Goal: Information Seeking & Learning: Learn about a topic

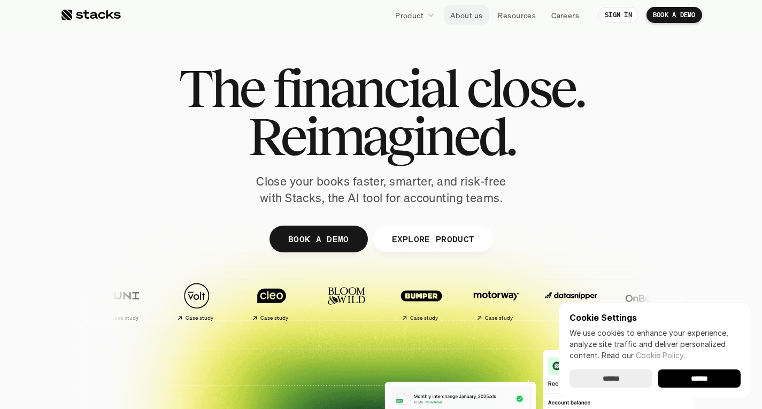
click at [454, 11] on p "About us" at bounding box center [466, 15] width 32 height 11
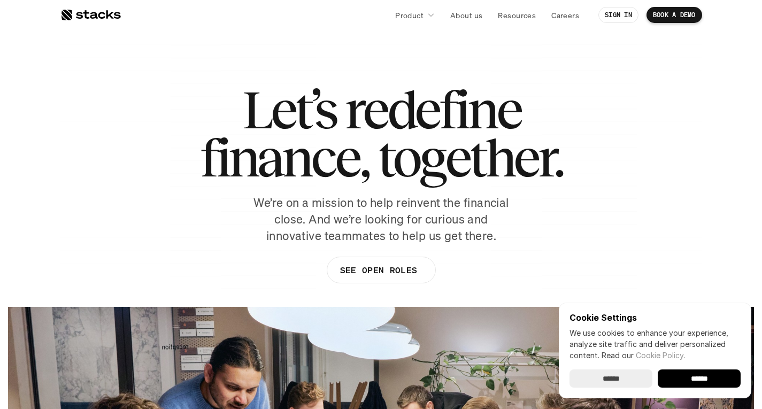
click at [412, 211] on p "We’re on a mission to help reinvent the financial close. And we’re looking for …" at bounding box center [380, 219] width 267 height 49
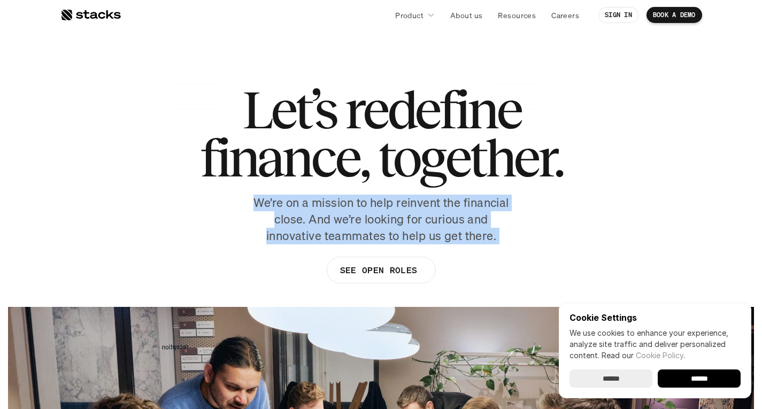
click at [412, 211] on p "We’re on a mission to help reinvent the financial close. And we’re looking for …" at bounding box center [380, 219] width 267 height 49
click at [442, 220] on p "We’re on a mission to help reinvent the financial close. And we’re looking for …" at bounding box center [380, 219] width 267 height 49
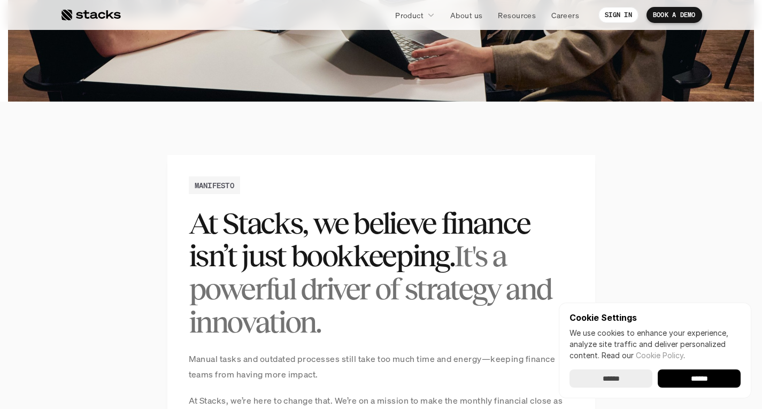
scroll to position [695, 0]
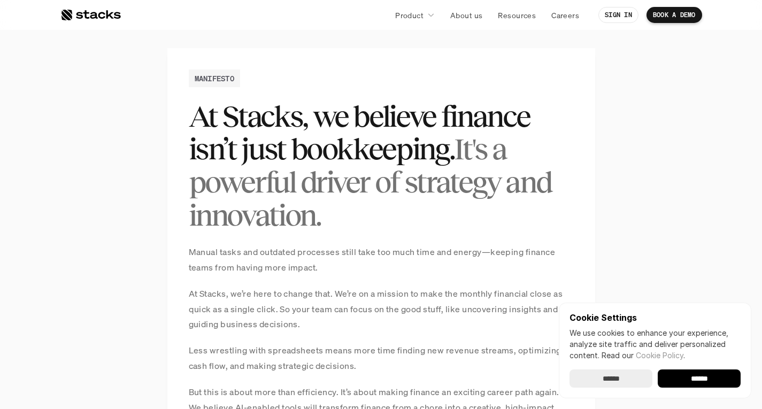
click at [453, 248] on p "Manual tasks and outdated processes still take too much time and energy—keeping…" at bounding box center [381, 259] width 385 height 31
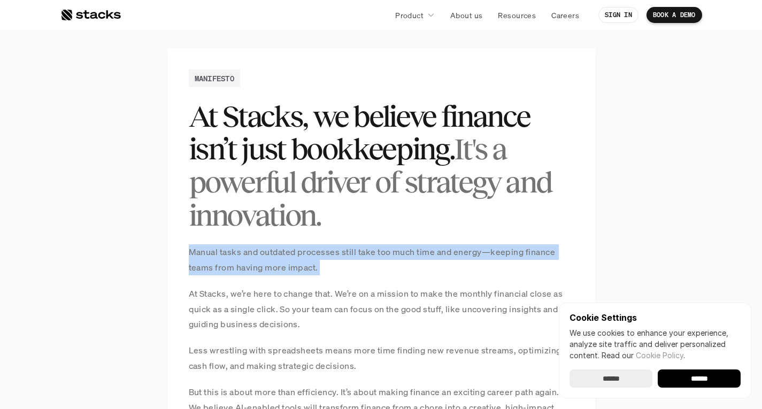
click at [453, 248] on p "Manual tasks and outdated processes still take too much time and energy—keeping…" at bounding box center [381, 259] width 385 height 31
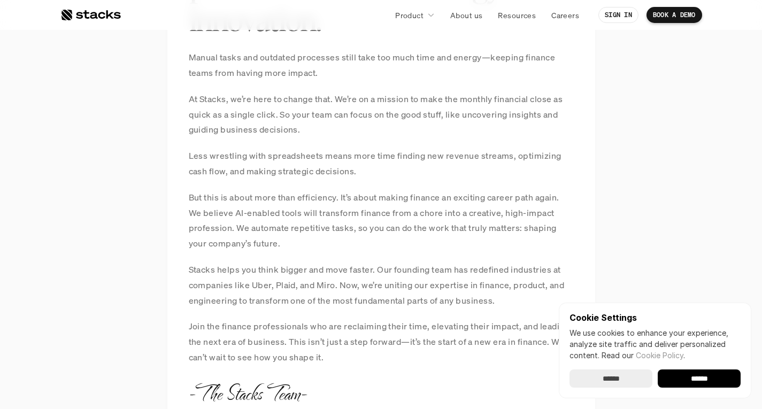
scroll to position [909, 0]
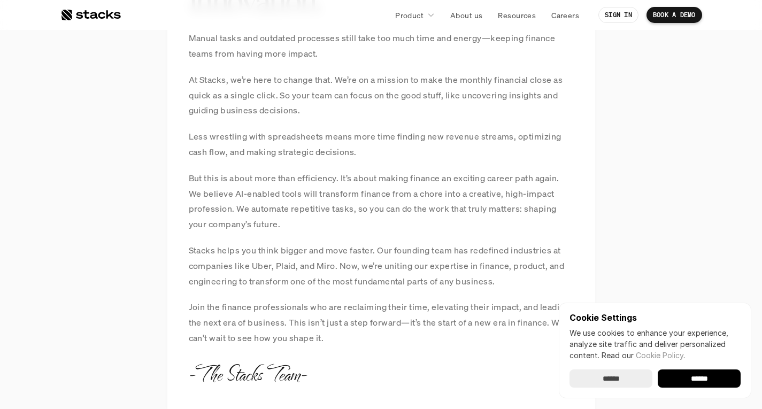
click at [448, 272] on p "Stacks helps you think bigger and move faster. Our founding team has redefined …" at bounding box center [381, 266] width 385 height 46
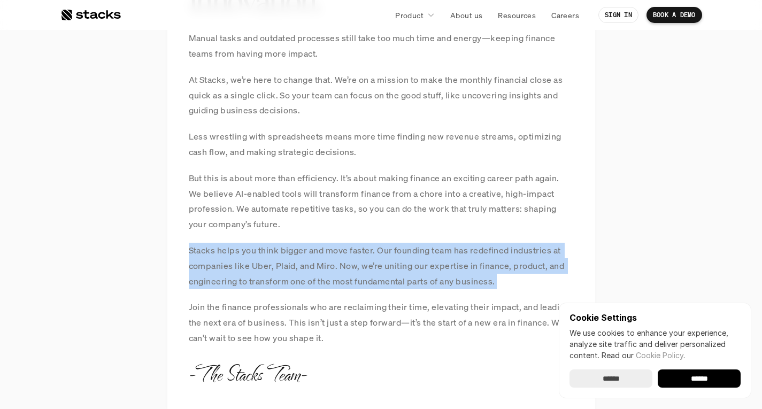
click at [448, 272] on p "Stacks helps you think bigger and move faster. Our founding team has redefined …" at bounding box center [381, 266] width 385 height 46
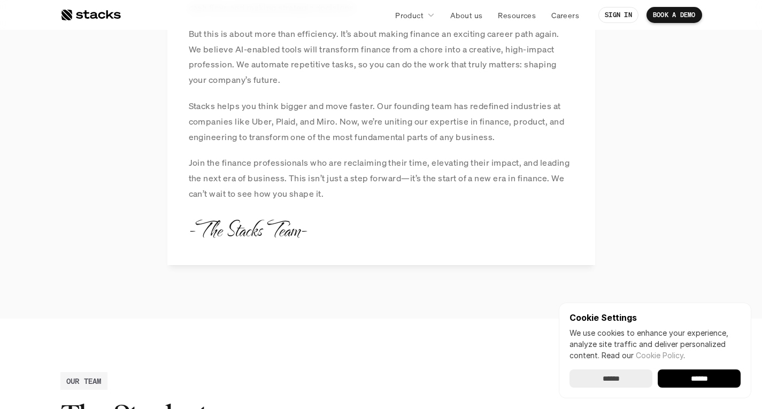
scroll to position [1021, 0]
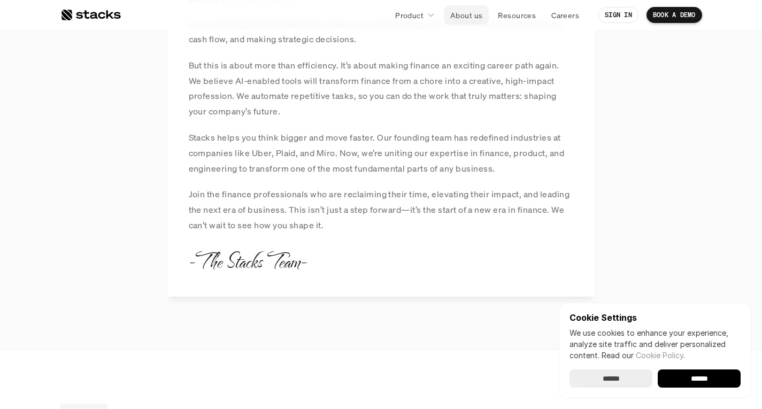
click at [468, 10] on p "About us" at bounding box center [466, 15] width 32 height 11
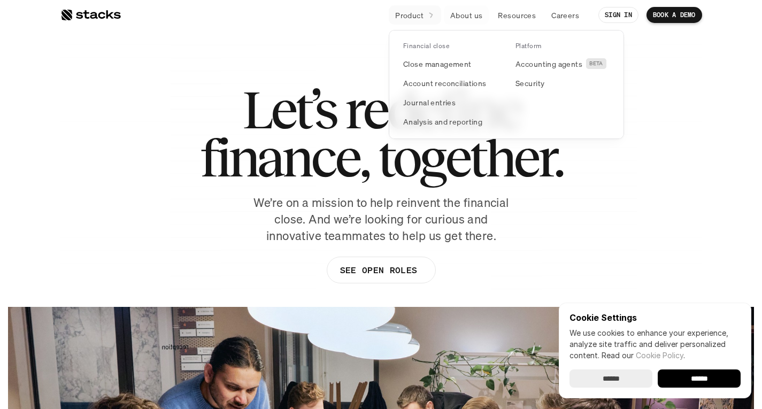
click at [424, 10] on link "Product" at bounding box center [415, 14] width 52 height 19
click at [423, 67] on p "Close management" at bounding box center [437, 63] width 68 height 11
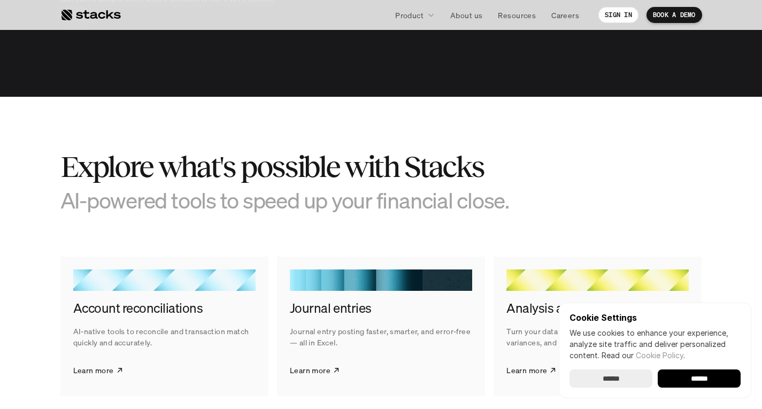
scroll to position [1604, 0]
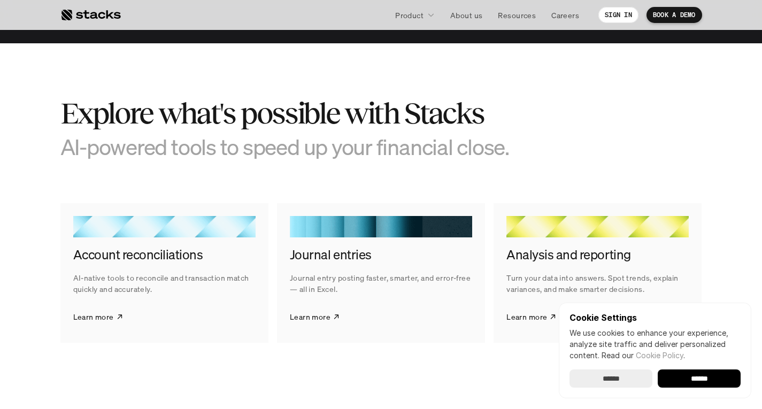
click at [394, 115] on h2 "Explore what's possible with Stacks" at bounding box center [300, 113] width 481 height 33
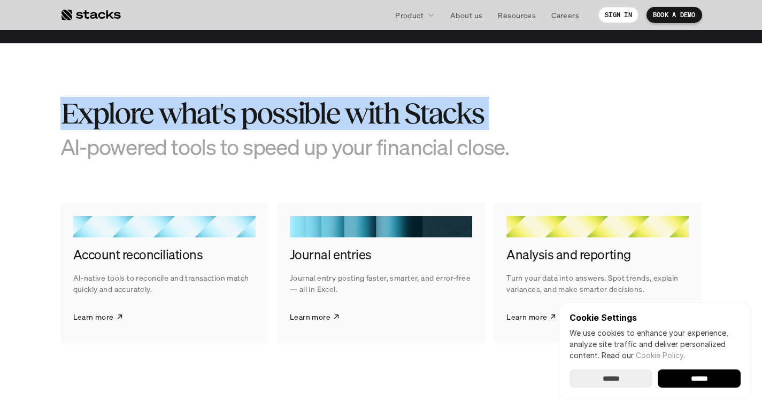
click at [394, 115] on h2 "Explore what's possible with Stacks" at bounding box center [300, 113] width 481 height 33
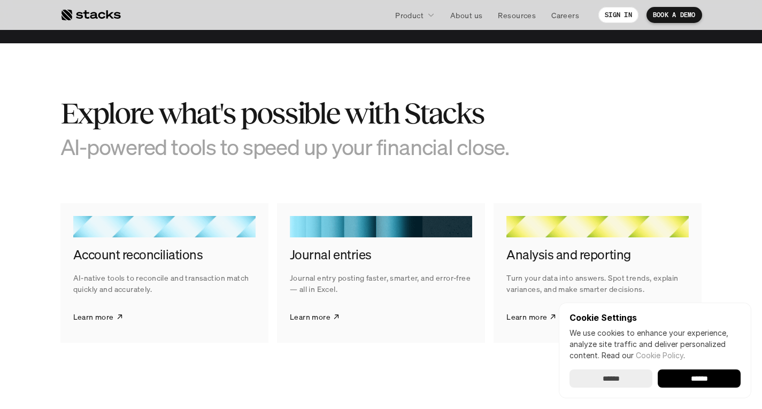
click at [389, 134] on h3 "AI-powered tools to speed up your financial close." at bounding box center [300, 147] width 481 height 26
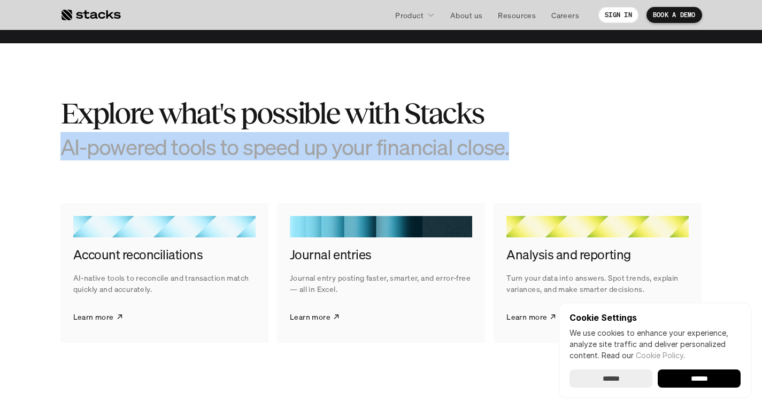
click at [389, 134] on h3 "AI-powered tools to speed up your financial close." at bounding box center [300, 147] width 481 height 26
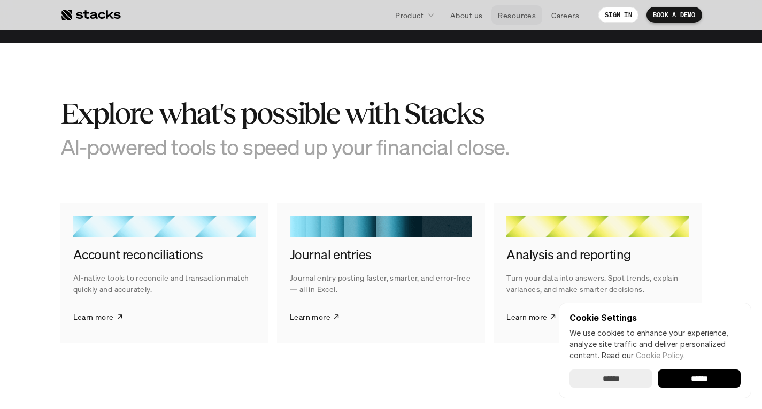
click at [493, 11] on link "Resources" at bounding box center [516, 14] width 51 height 19
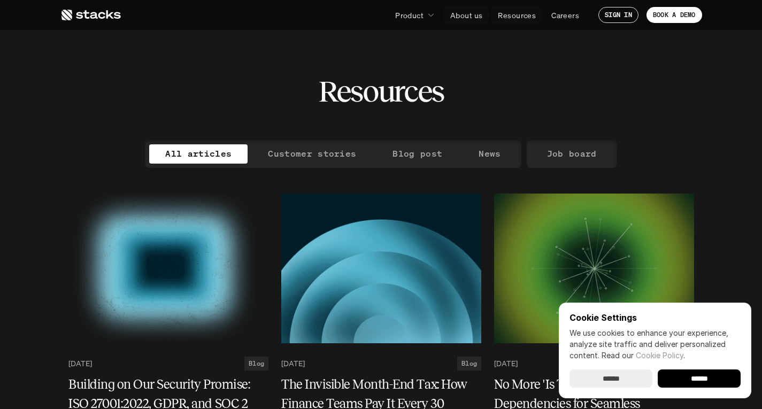
click at [463, 14] on p "About us" at bounding box center [466, 15] width 32 height 11
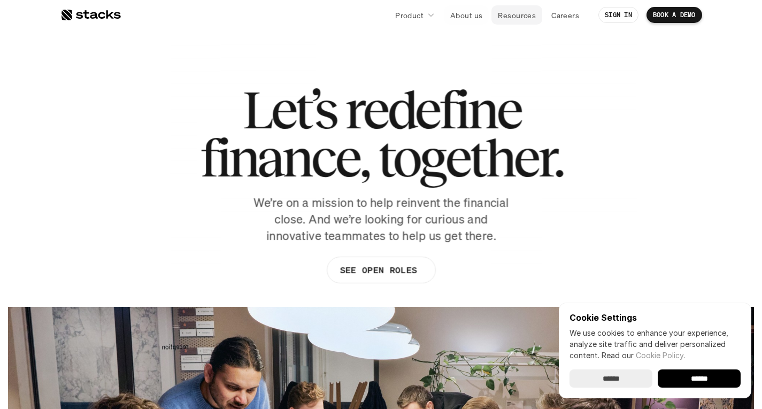
click at [516, 6] on link "Resources" at bounding box center [516, 14] width 51 height 19
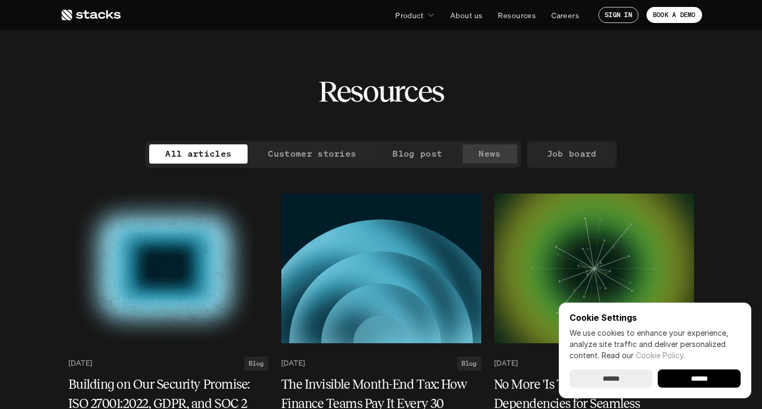
click at [424, 157] on p "Blog post" at bounding box center [417, 154] width 50 height 16
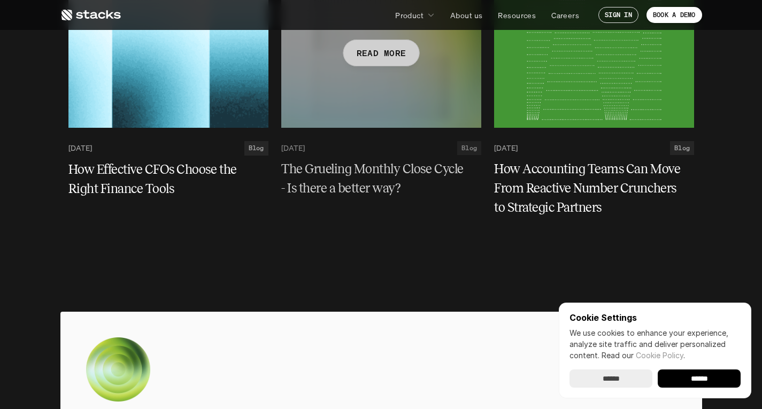
scroll to position [2619, 0]
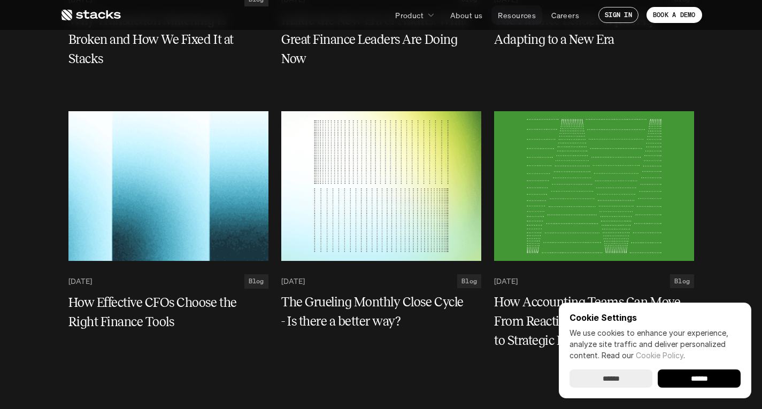
click at [531, 13] on p "Resources" at bounding box center [517, 15] width 38 height 11
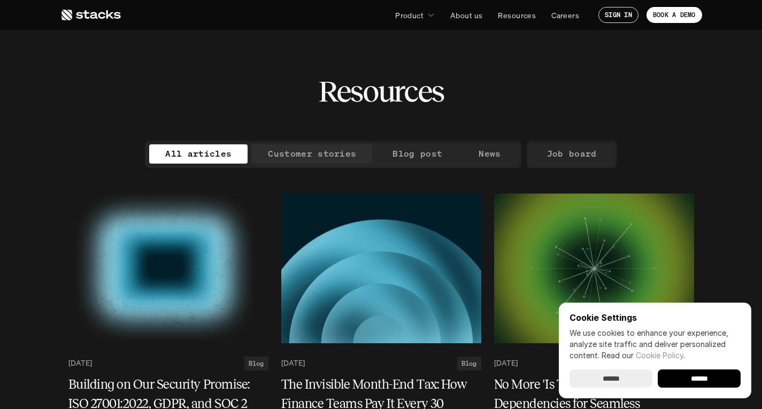
click at [313, 151] on p "Customer stories" at bounding box center [312, 154] width 88 height 16
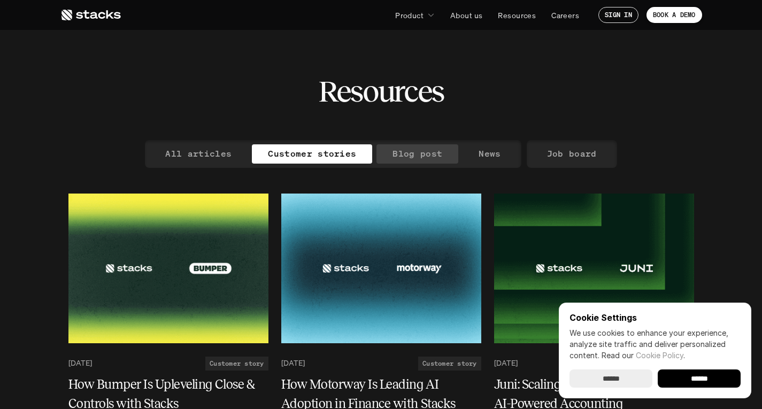
click at [402, 149] on p "Blog post" at bounding box center [417, 154] width 50 height 16
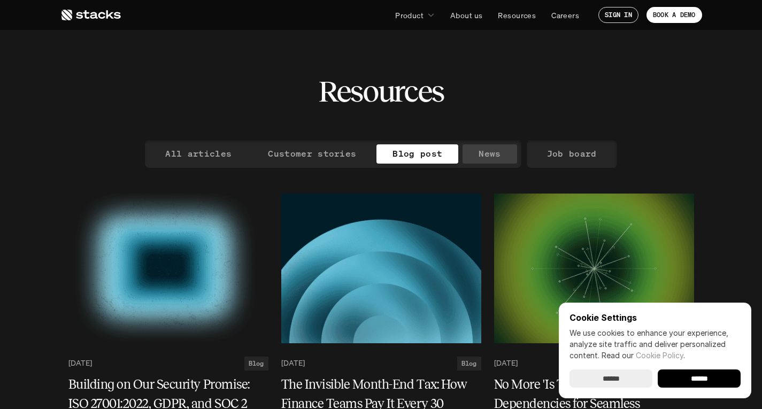
click at [487, 151] on p "News" at bounding box center [489, 154] width 22 height 16
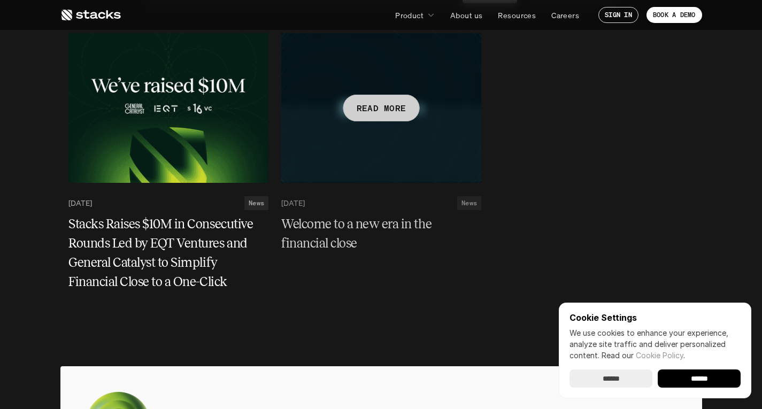
scroll to position [53, 0]
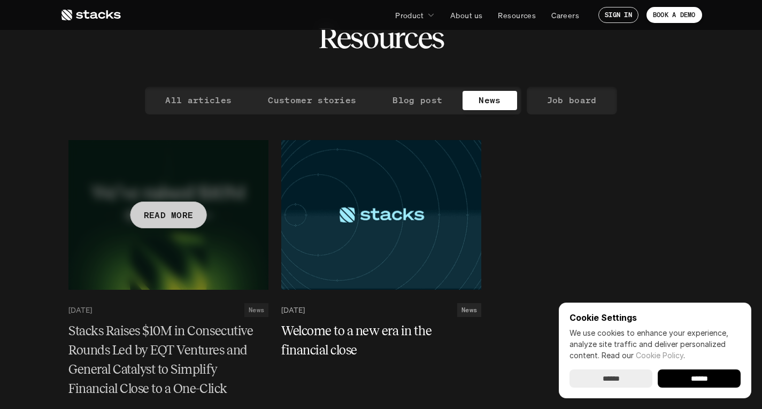
click at [152, 237] on div at bounding box center [168, 215] width 200 height 150
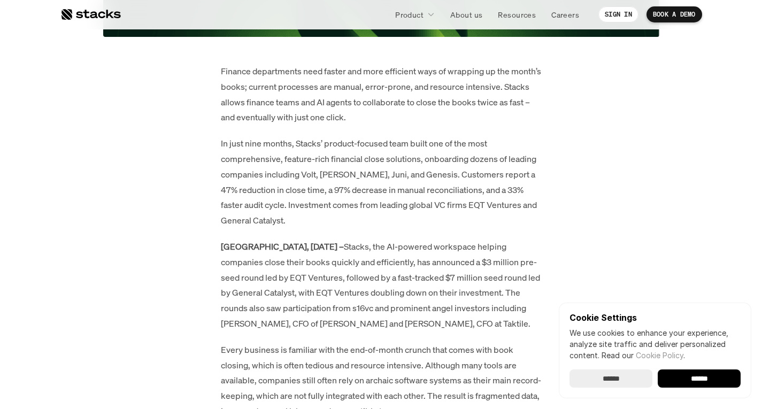
scroll to position [588, 0]
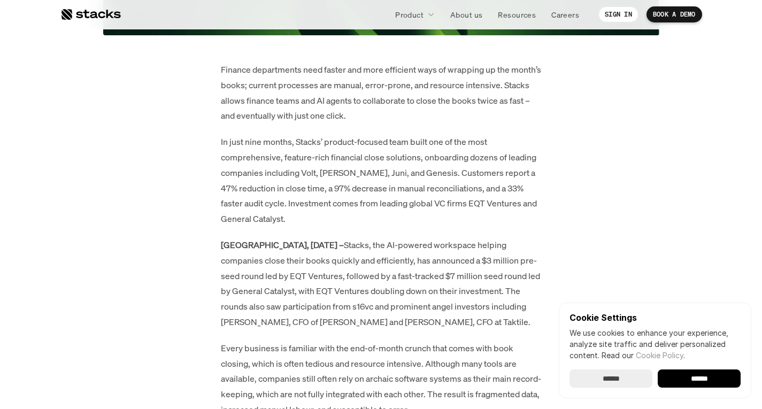
click at [368, 95] on p "Finance departments need faster and more efficient ways of wrapping up the mont…" at bounding box center [381, 92] width 321 height 61
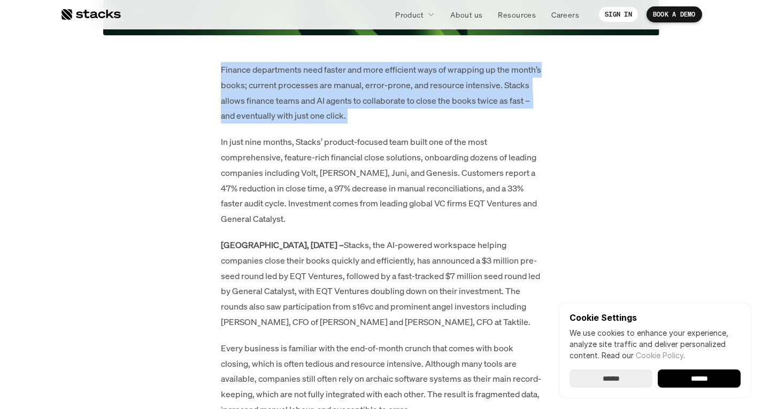
click at [368, 95] on p "Finance departments need faster and more efficient ways of wrapping up the mont…" at bounding box center [381, 92] width 321 height 61
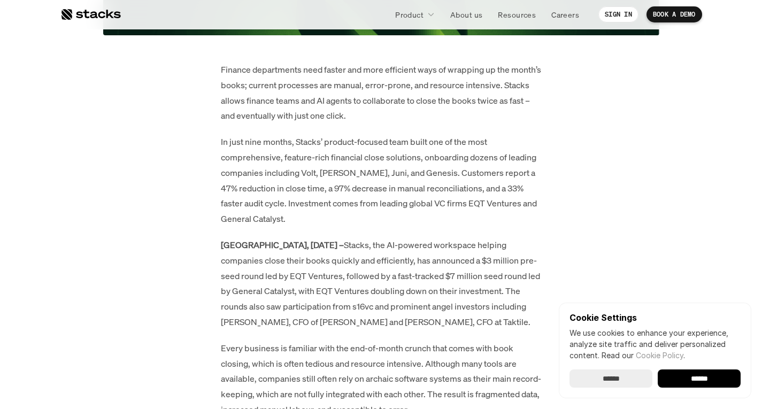
click at [381, 169] on p "In just nine months, Stacks’ product-focused team built one of the most compreh…" at bounding box center [381, 180] width 321 height 92
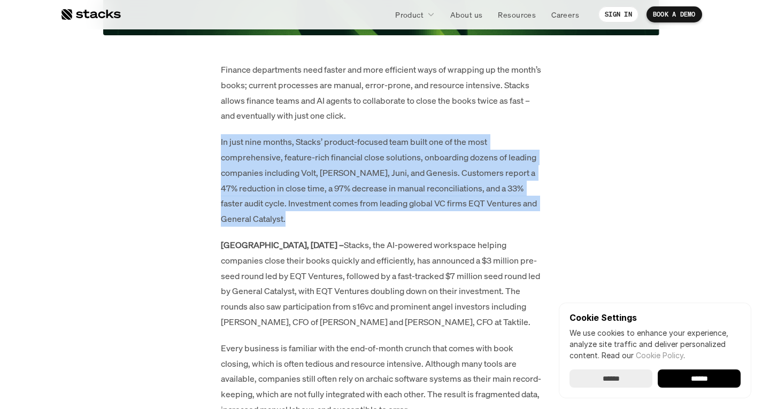
click at [381, 169] on p "In just nine months, Stacks’ product-focused team built one of the most compreh…" at bounding box center [381, 180] width 321 height 92
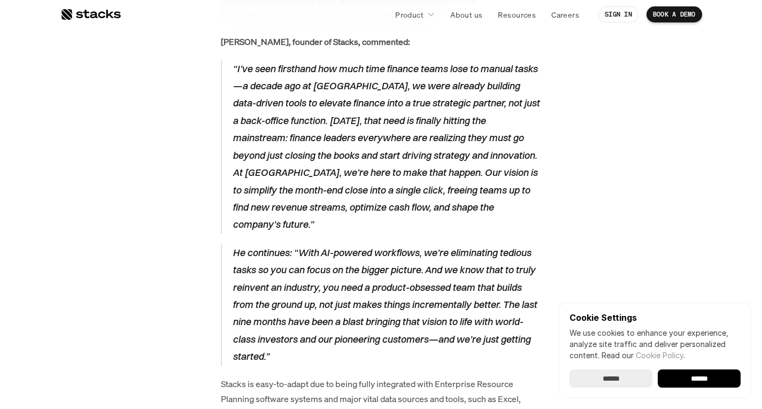
scroll to position [1550, 0]
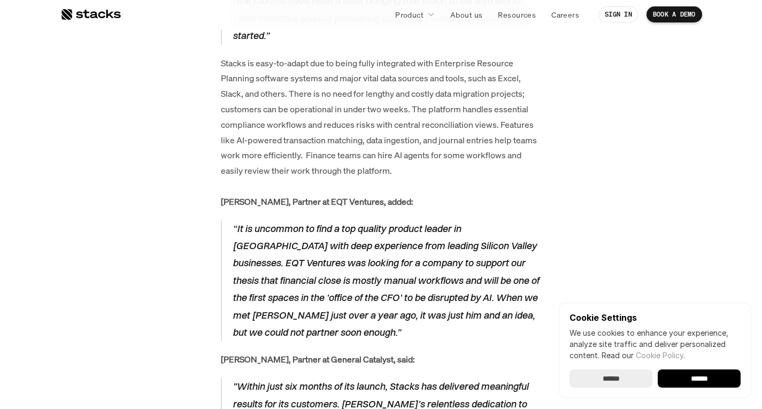
click at [487, 220] on p "“It is uncommon to find a top quality product leader in [GEOGRAPHIC_DATA] with …" at bounding box center [387, 280] width 309 height 121
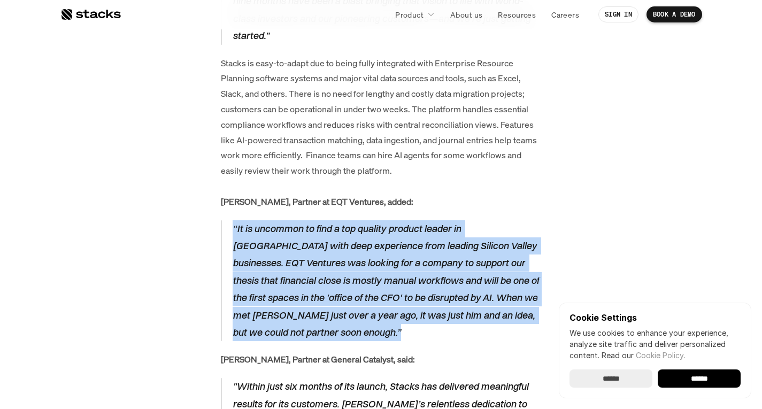
click at [487, 220] on p "“It is uncommon to find a top quality product leader in [GEOGRAPHIC_DATA] with …" at bounding box center [387, 280] width 309 height 121
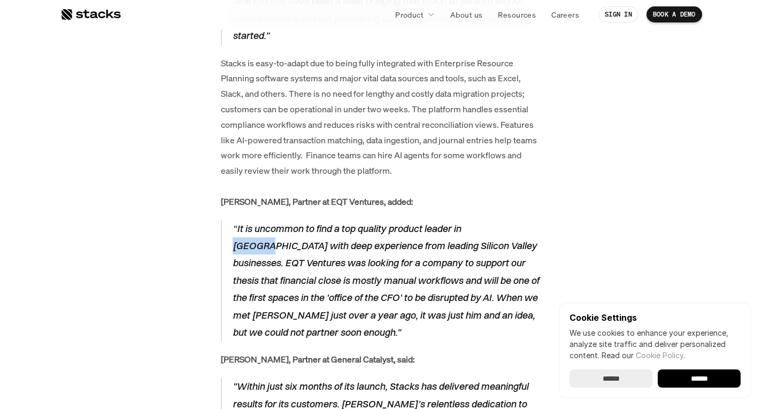
click at [487, 220] on p "“It is uncommon to find a top quality product leader in [GEOGRAPHIC_DATA] with …" at bounding box center [387, 280] width 309 height 121
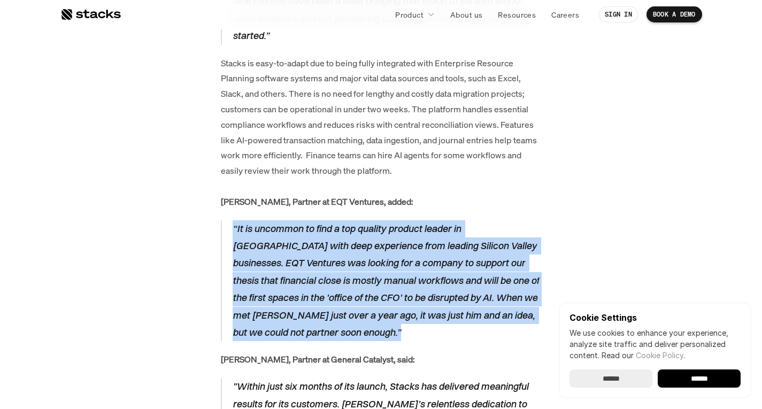
click at [487, 220] on p "“It is uncommon to find a top quality product leader in [GEOGRAPHIC_DATA] with …" at bounding box center [387, 280] width 309 height 121
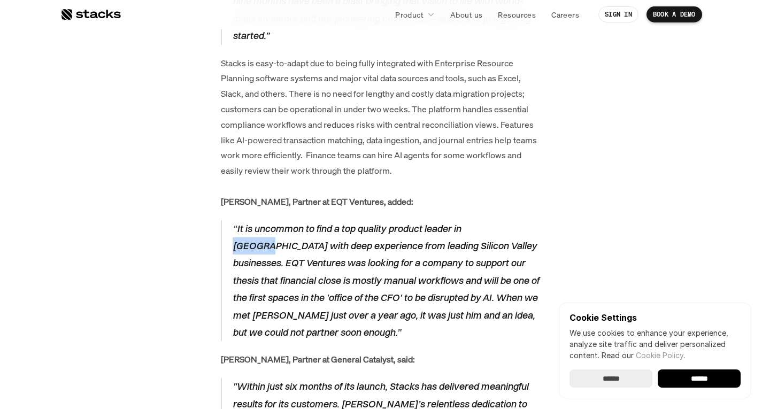
click at [487, 220] on p "“It is uncommon to find a top quality product leader in [GEOGRAPHIC_DATA] with …" at bounding box center [387, 280] width 309 height 121
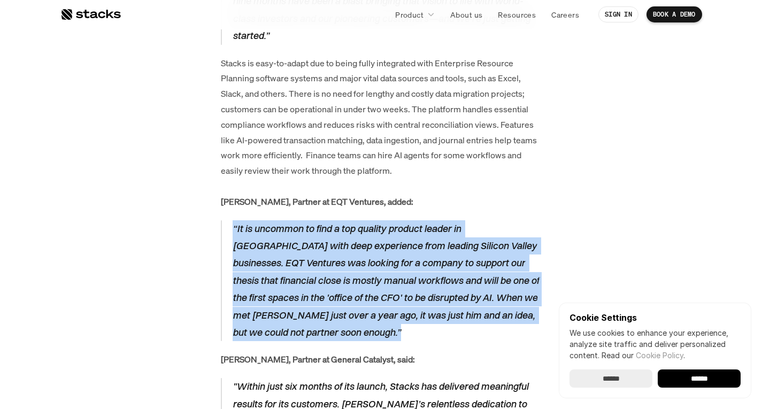
click at [487, 220] on p "“It is uncommon to find a top quality product leader in [GEOGRAPHIC_DATA] with …" at bounding box center [387, 280] width 309 height 121
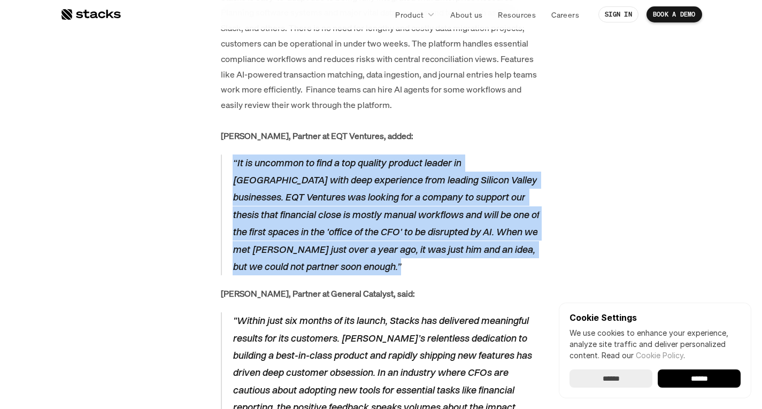
scroll to position [1657, 0]
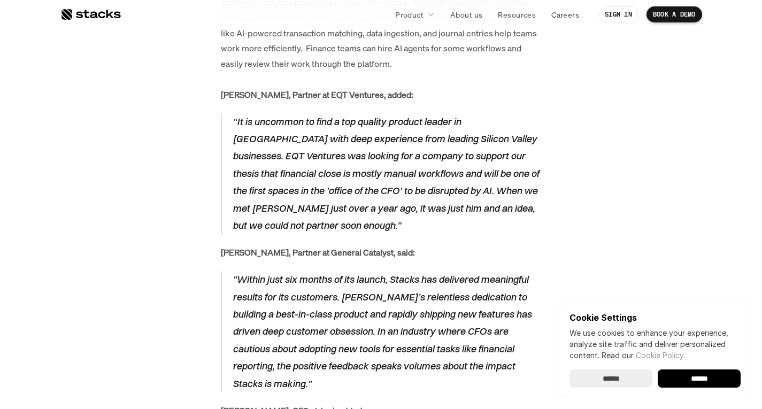
click at [484, 271] on p ""Within just six months of its launch, Stacks has delivered meaningful results …" at bounding box center [387, 331] width 309 height 121
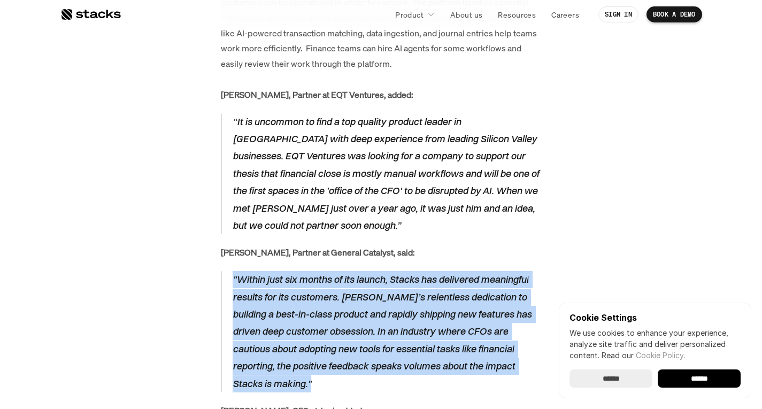
click at [484, 271] on p ""Within just six months of its launch, Stacks has delivered meaningful results …" at bounding box center [387, 331] width 309 height 121
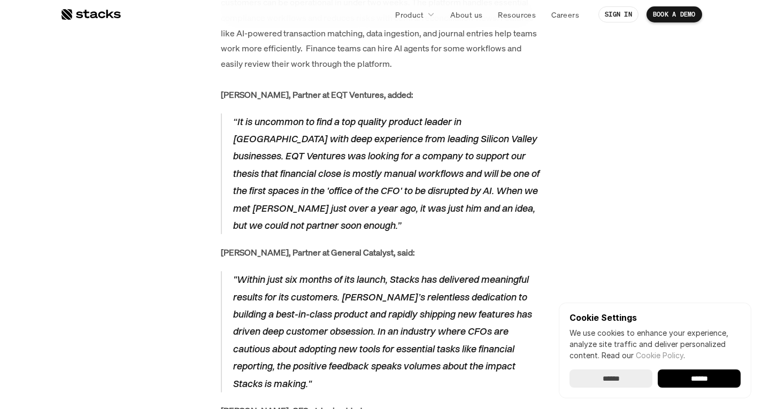
click at [484, 271] on p ""Within just six months of its launch, Stacks has delivered meaningful results …" at bounding box center [387, 331] width 309 height 121
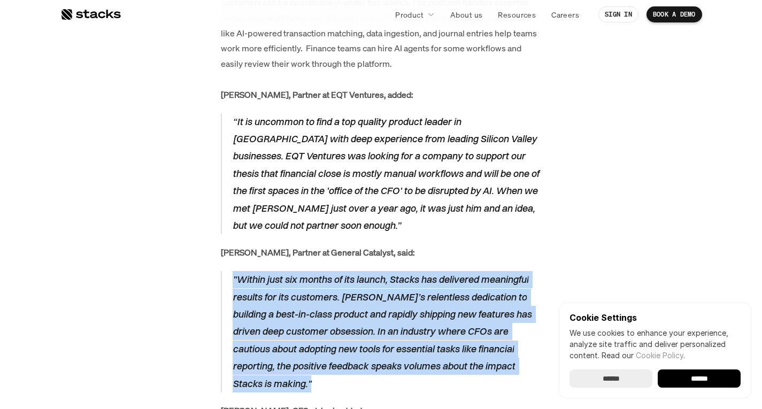
click at [484, 271] on p ""Within just six months of its launch, Stacks has delivered meaningful results …" at bounding box center [387, 331] width 309 height 121
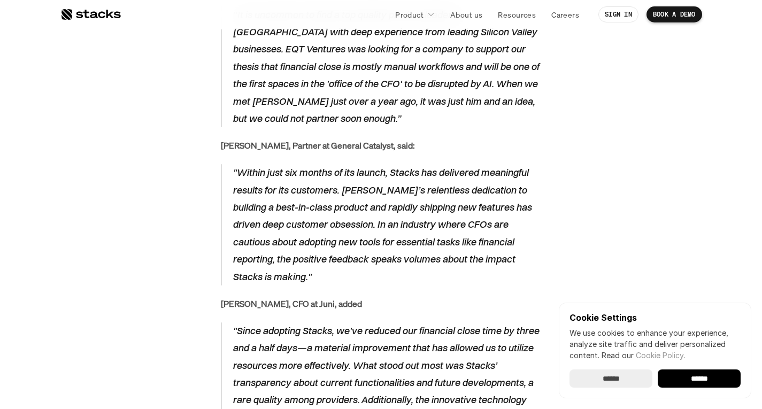
click at [464, 322] on p ""Since adopting Stacks, we've reduced our financial close time by three and a h…" at bounding box center [387, 400] width 309 height 156
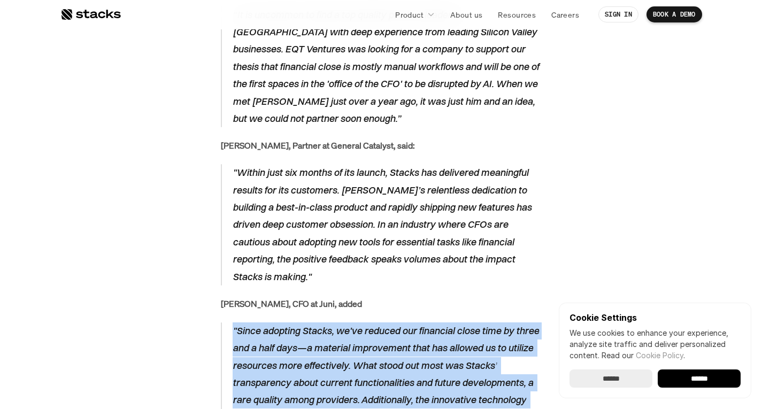
click at [464, 322] on p ""Since adopting Stacks, we've reduced our financial close time by three and a h…" at bounding box center [387, 400] width 309 height 156
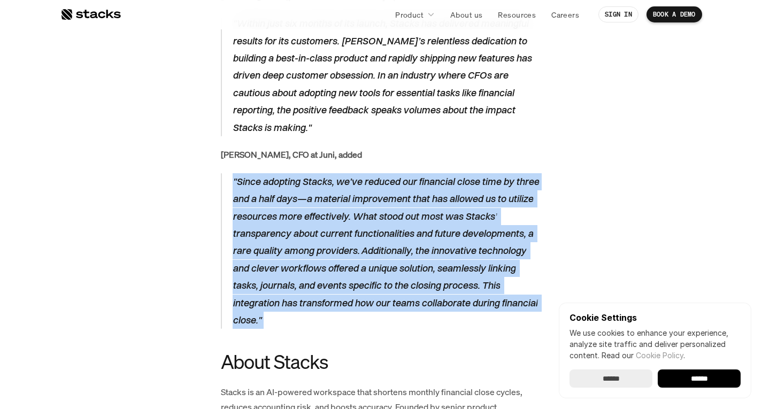
scroll to position [1817, 0]
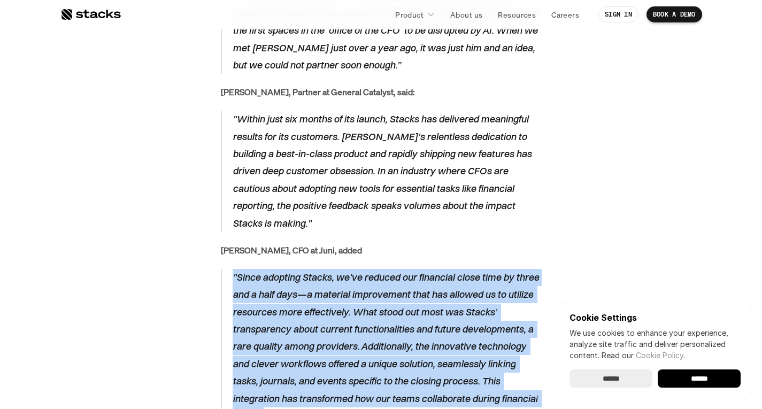
click at [447, 269] on p ""Since adopting Stacks, we've reduced our financial close time by three and a h…" at bounding box center [387, 347] width 309 height 156
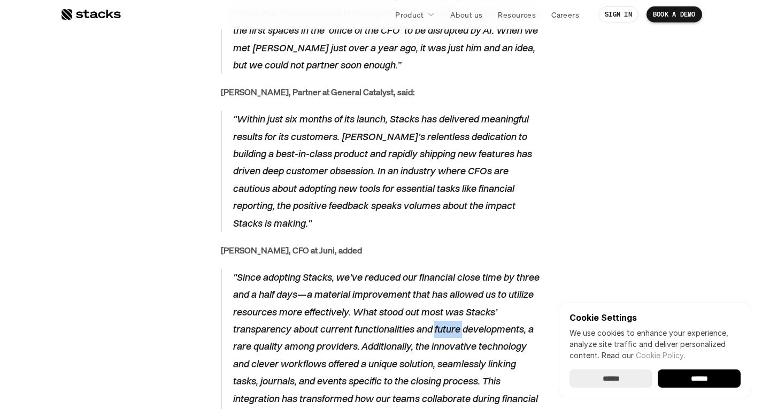
click at [447, 269] on p ""Since adopting Stacks, we've reduced our financial close time by three and a h…" at bounding box center [387, 347] width 309 height 156
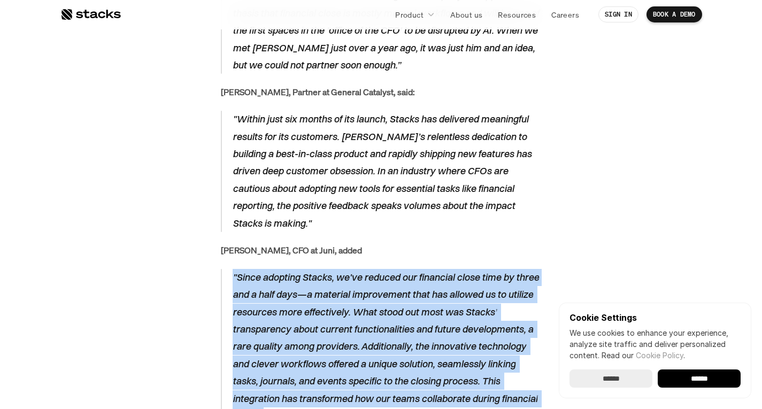
click at [447, 269] on p ""Since adopting Stacks, we've reduced our financial close time by three and a h…" at bounding box center [387, 347] width 309 height 156
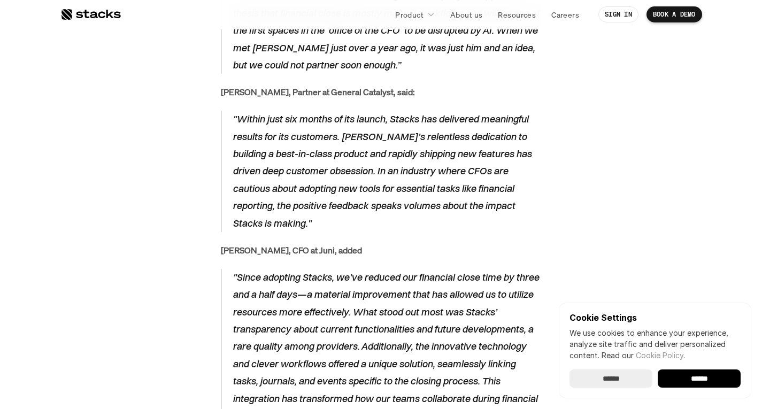
click at [447, 269] on p ""Since adopting Stacks, we've reduced our financial close time by three and a h…" at bounding box center [387, 347] width 309 height 156
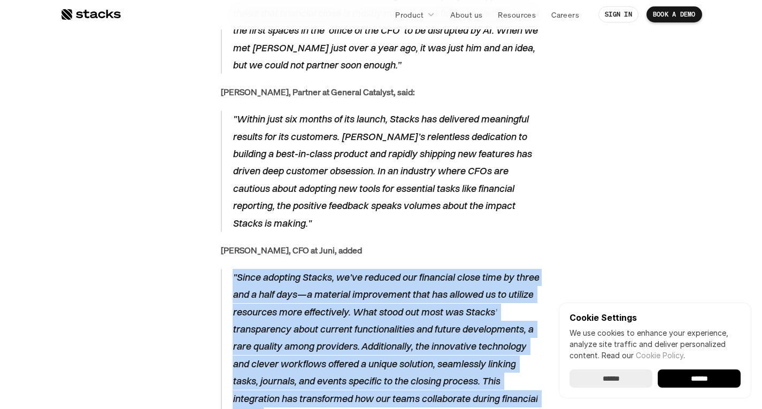
click at [447, 269] on p ""Since adopting Stacks, we've reduced our financial close time by three and a h…" at bounding box center [387, 347] width 309 height 156
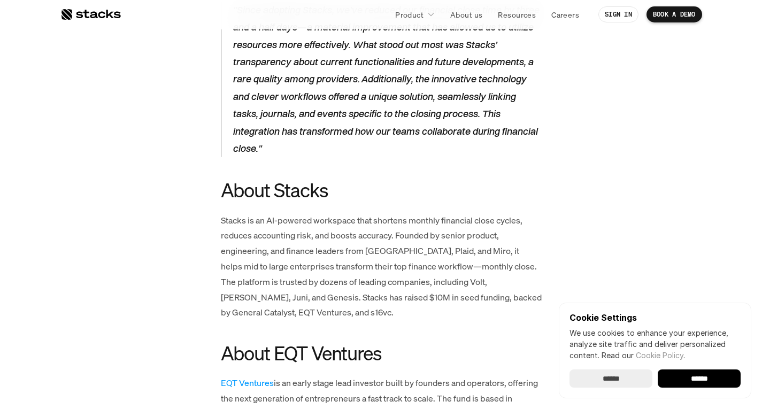
click at [416, 234] on p "Stacks is an AI-powered workspace that shortens monthly financial close cycles,…" at bounding box center [381, 267] width 321 height 108
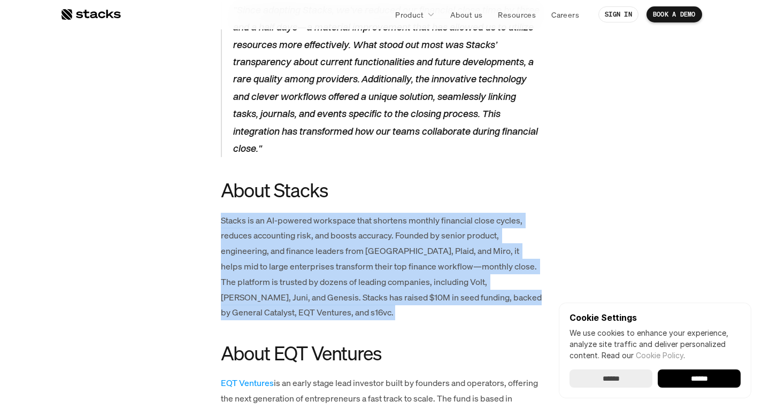
click at [416, 234] on p "Stacks is an AI-powered workspace that shortens monthly financial close cycles,…" at bounding box center [381, 267] width 321 height 108
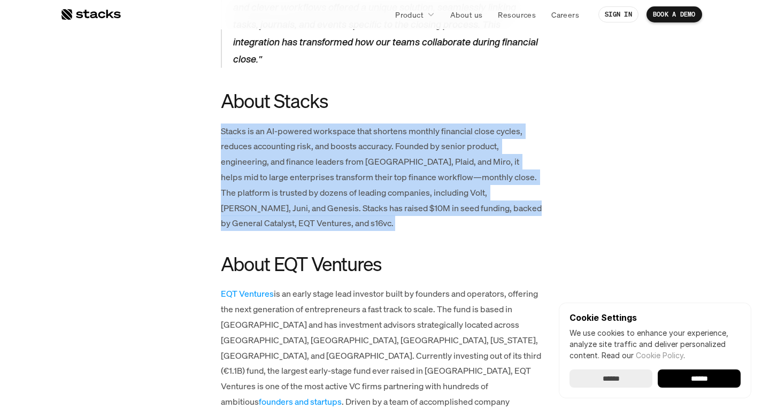
scroll to position [2245, 0]
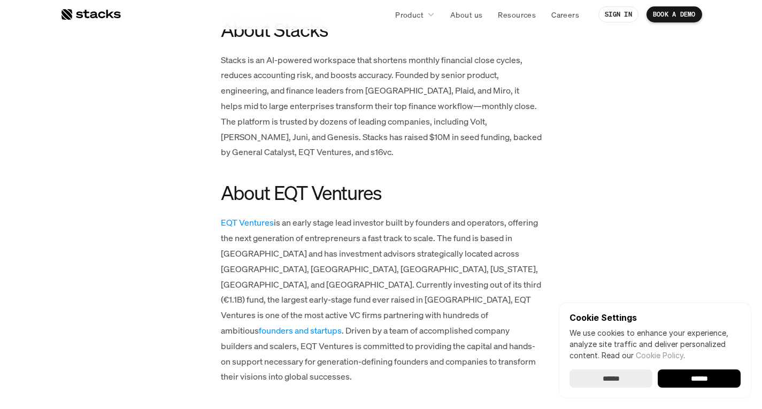
click at [383, 215] on p "EQT Ventures is an early stage lead investor built by founders and operators, o…" at bounding box center [381, 299] width 321 height 169
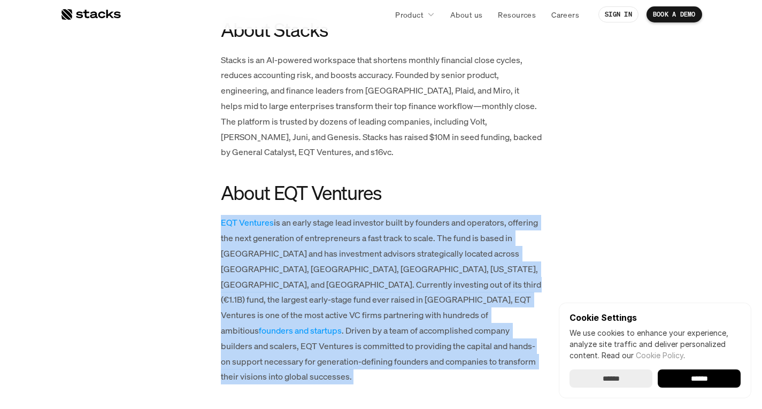
click at [383, 215] on p "EQT Ventures is an early stage lead investor built by founders and operators, o…" at bounding box center [381, 299] width 321 height 169
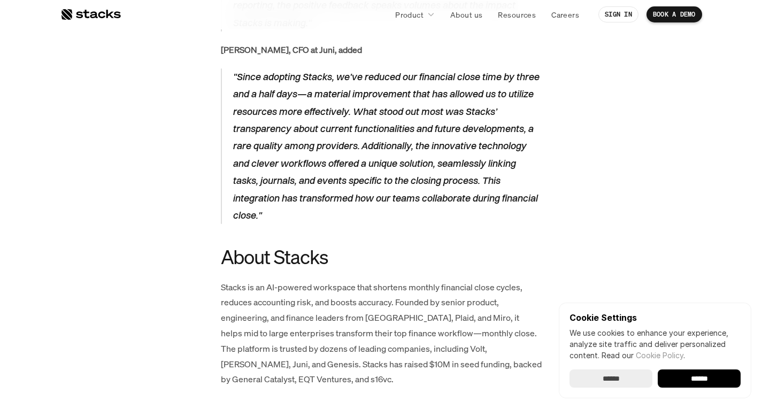
scroll to position [2031, 0]
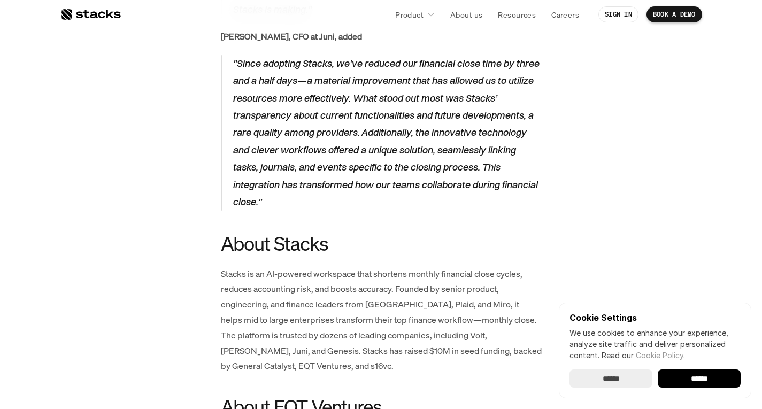
click at [353, 266] on p "Stacks is an AI-powered workspace that shortens monthly financial close cycles,…" at bounding box center [381, 320] width 321 height 108
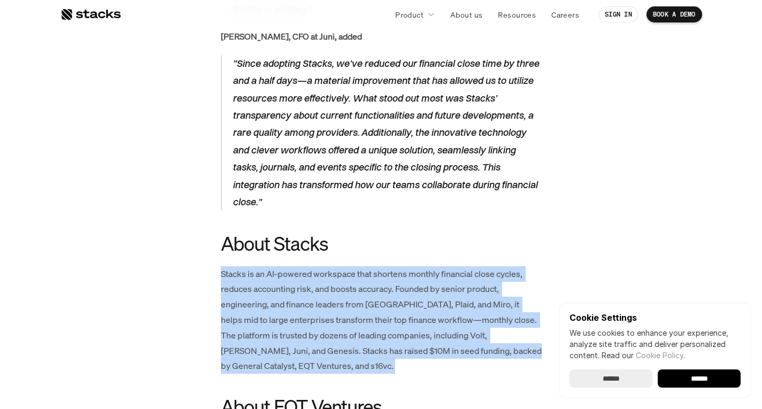
click at [353, 266] on p "Stacks is an AI-powered workspace that shortens monthly financial close cycles,…" at bounding box center [381, 320] width 321 height 108
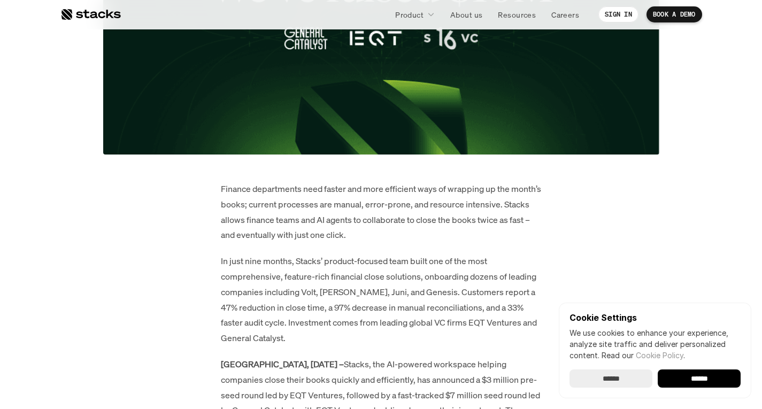
scroll to position [535, 0]
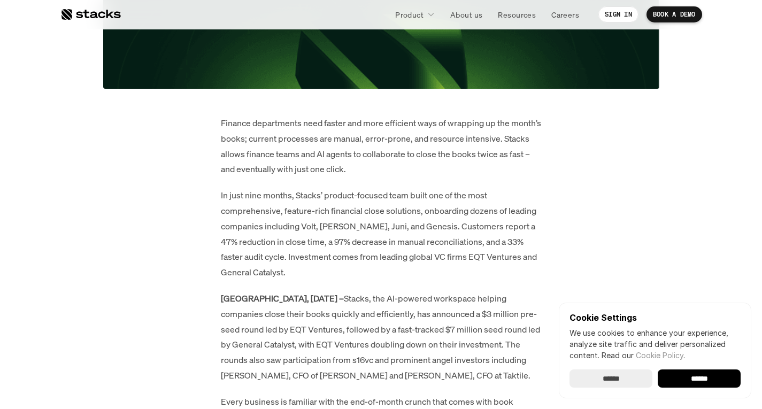
click at [401, 163] on p "Finance departments need faster and more efficient ways of wrapping up the mont…" at bounding box center [381, 145] width 321 height 61
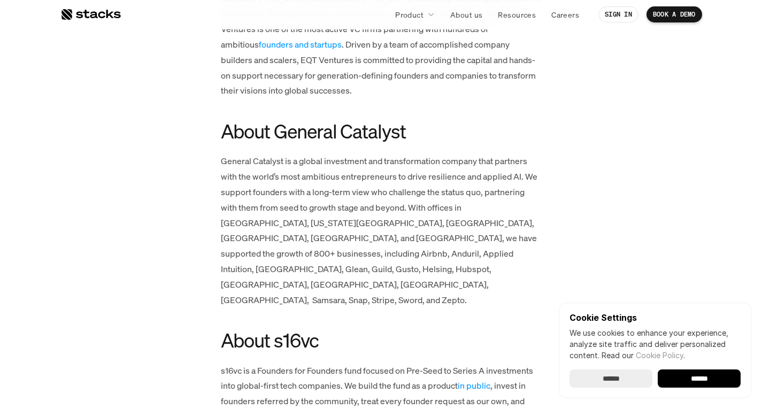
scroll to position [2638, 0]
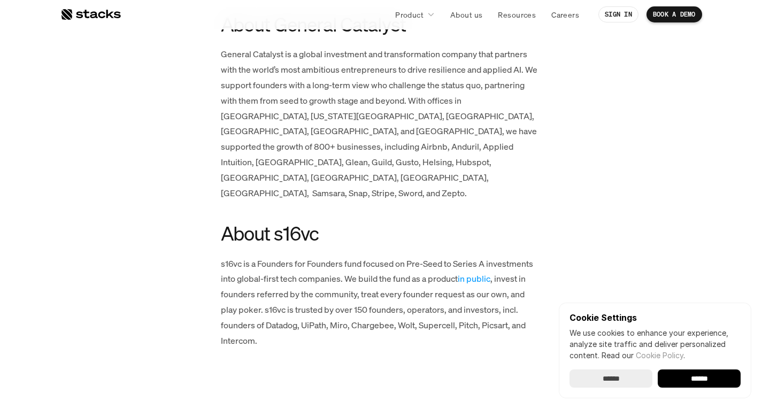
click at [295, 256] on p "s16vc is a Founders for Founders fund focused on Pre-Seed to Series A investmen…" at bounding box center [381, 302] width 321 height 92
click at [294, 256] on p "s16vc is a Founders for Founders fund focused on Pre-Seed to Series A investmen…" at bounding box center [381, 302] width 321 height 92
click at [293, 256] on p "s16vc is a Founders for Founders fund focused on Pre-Seed to Series A investmen…" at bounding box center [381, 302] width 321 height 92
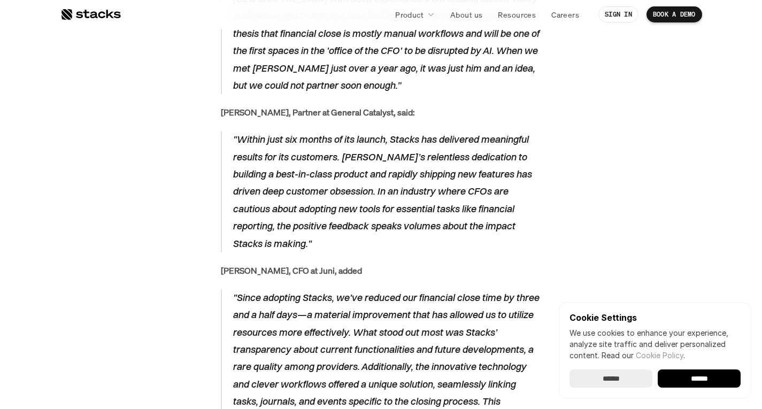
scroll to position [1729, 0]
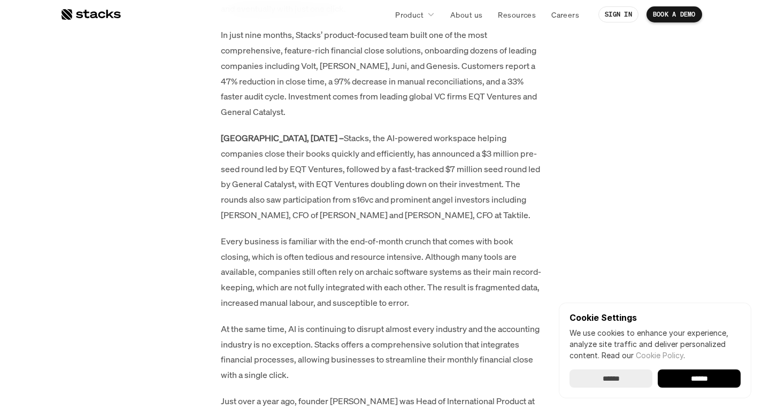
scroll to position [802, 0]
